Goal: Information Seeking & Learning: Learn about a topic

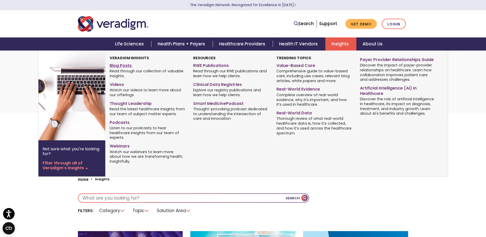
click at [123, 66] on link "Blog Posts" at bounding box center [148, 64] width 76 height 7
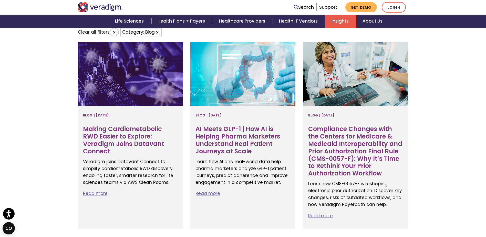
scroll to position [205, 0]
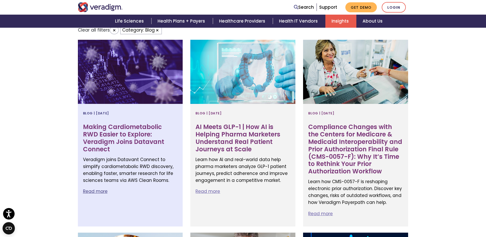
click at [133, 132] on h3 "Making Cardiometabolic RWD Easier to Explore: Veradigm Joins Datavant Connect" at bounding box center [130, 137] width 95 height 29
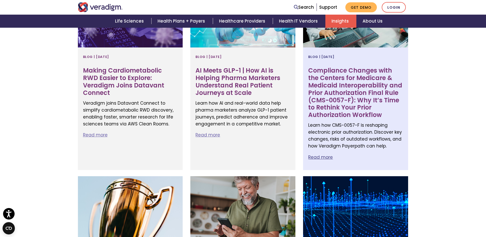
scroll to position [256, 0]
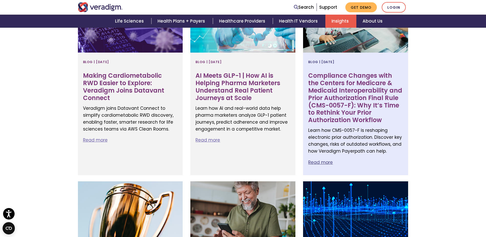
click at [329, 102] on h3 "Compliance Changes with the Centers for Medicare & Medicaid Interoperability an…" at bounding box center [355, 98] width 95 height 52
